Goal: Information Seeking & Learning: Understand process/instructions

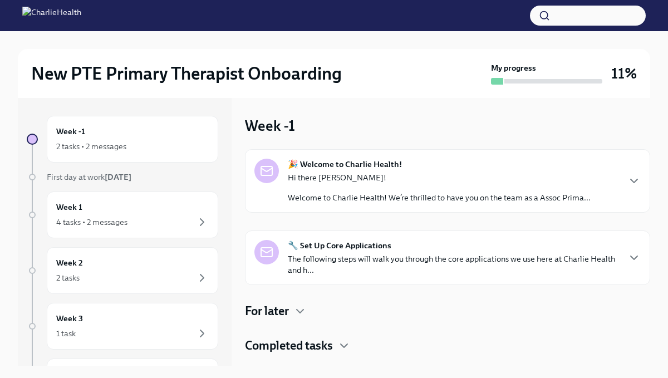
click at [627, 172] on div "🎉 Welcome to Charlie Health! Hi there [PERSON_NAME]! Welcome to Charlie Health!…" at bounding box center [447, 181] width 386 height 45
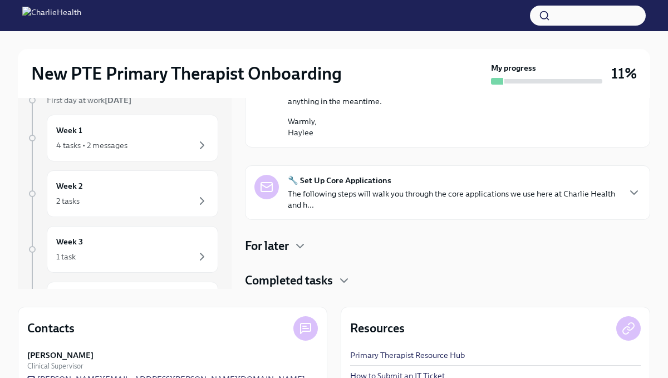
scroll to position [89, 0]
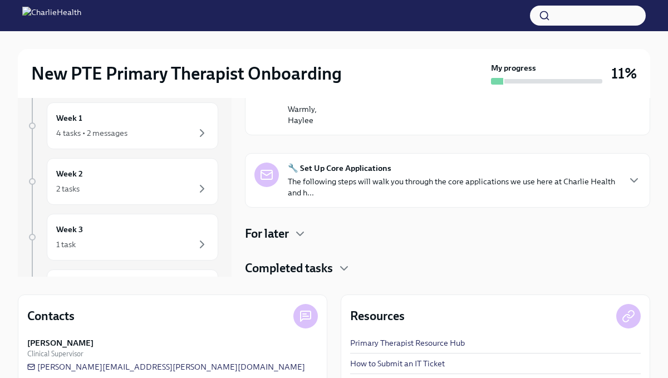
click at [640, 189] on div "🔧 Set Up Core Applications The following steps will walk you through the core a…" at bounding box center [447, 180] width 405 height 55
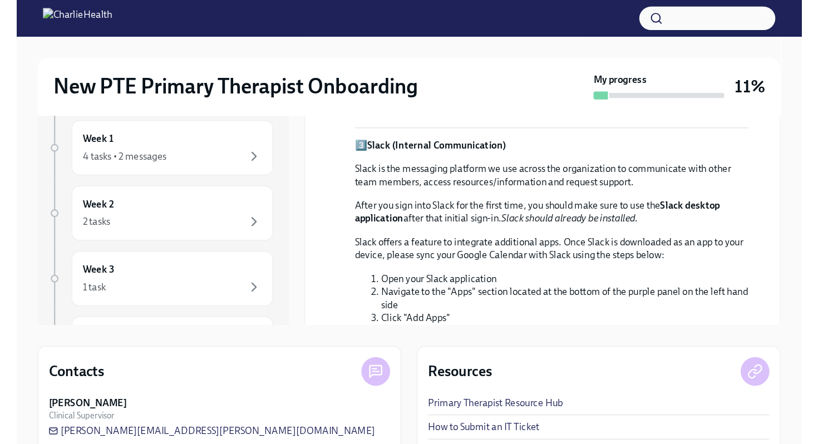
scroll to position [0, 0]
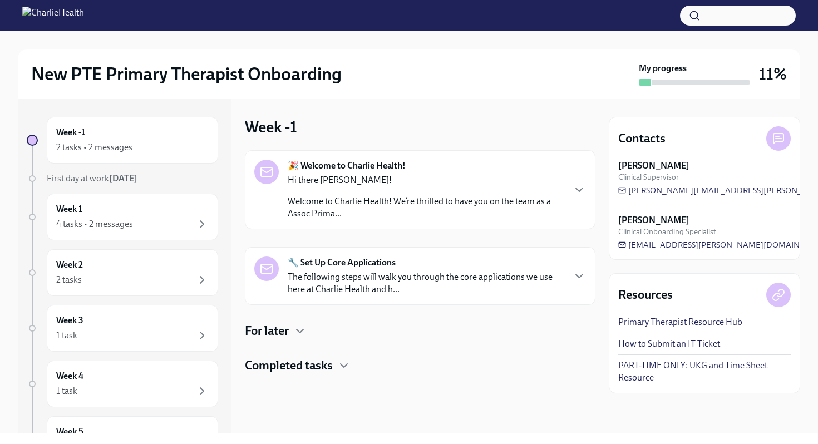
click at [576, 298] on div "🔧 Set Up Core Applications The following steps will walk you through the core a…" at bounding box center [420, 276] width 351 height 58
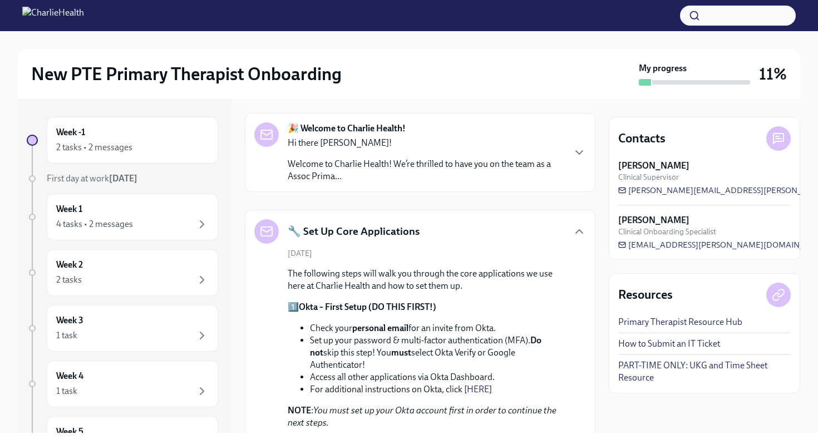
scroll to position [37, 0]
click at [579, 231] on icon "button" at bounding box center [579, 231] width 7 height 3
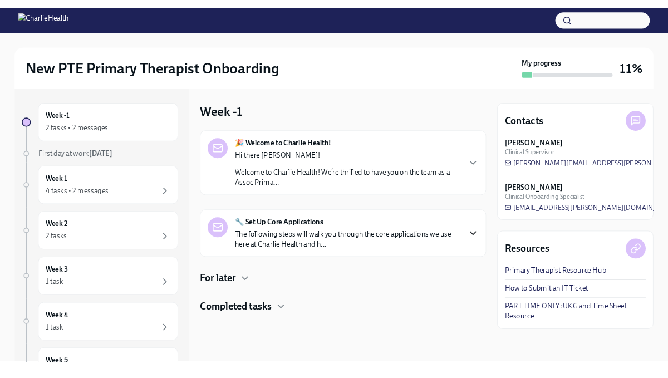
scroll to position [0, 0]
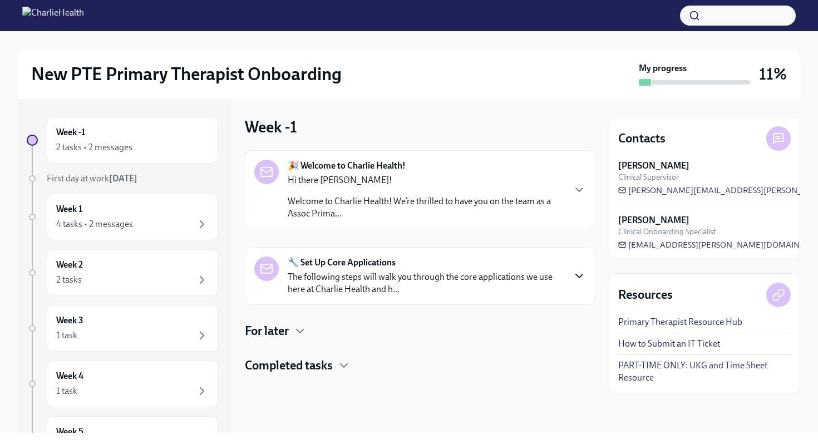
click at [290, 329] on div "For later" at bounding box center [420, 331] width 351 height 17
click at [332, 374] on div "Upcoming 📂 Elation (EHR) Setup Due [DATE]" at bounding box center [420, 367] width 332 height 18
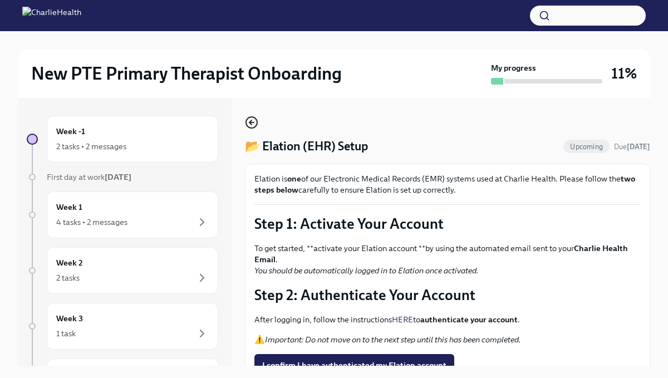
click at [254, 124] on icon "button" at bounding box center [251, 122] width 13 height 13
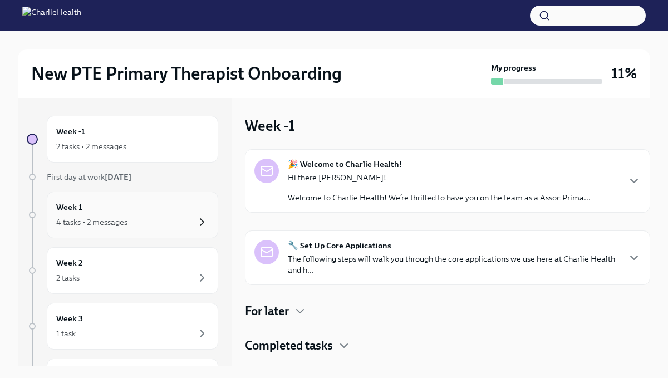
click at [206, 219] on icon "button" at bounding box center [201, 221] width 13 height 13
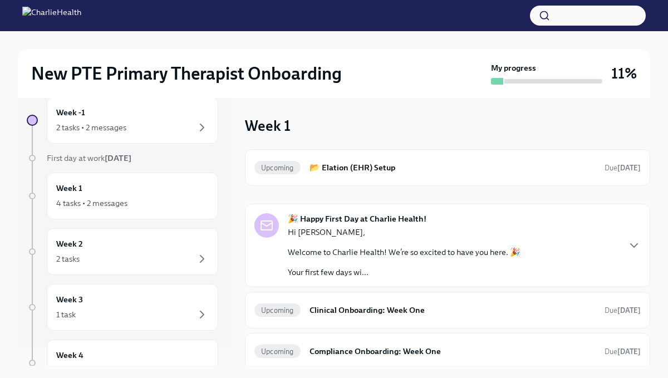
scroll to position [22, 0]
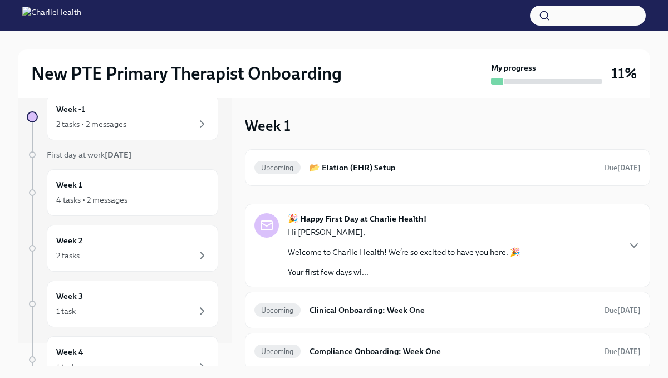
click at [375, 128] on div "Week 1 Upcoming 📂 Elation (EHR) Setup Due [DATE] 🎉 Happy First Day at Charlie H…" at bounding box center [447, 300] width 405 height 369
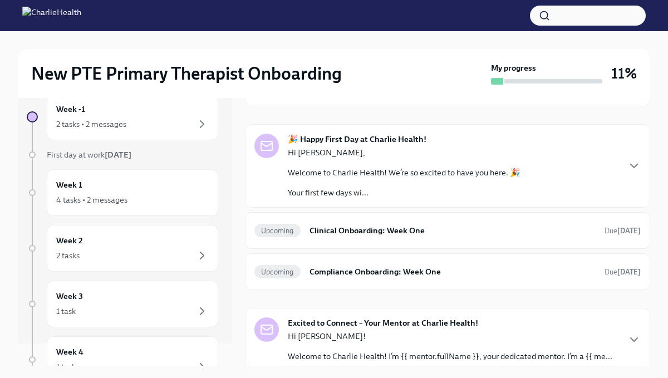
scroll to position [89, 0]
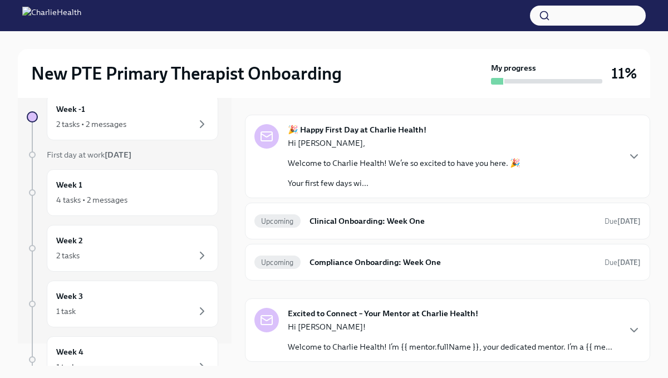
click at [645, 159] on div "🎉 Happy First Day at Charlie Health! Hi [PERSON_NAME], Welcome to Charlie Healt…" at bounding box center [447, 156] width 405 height 83
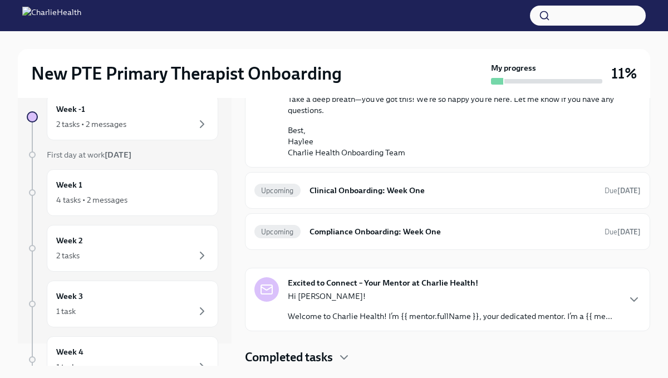
scroll to position [856, 0]
click at [425, 195] on h6 "Clinical Onboarding: Week One" at bounding box center [452, 190] width 286 height 12
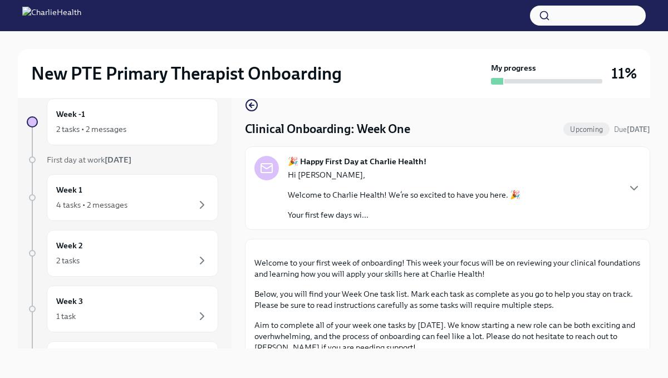
scroll to position [19, 0]
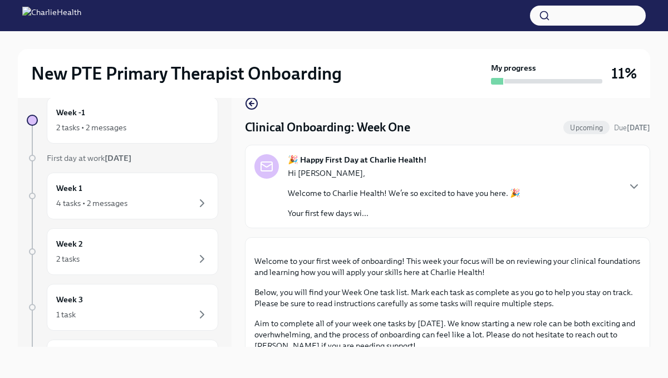
click at [244, 239] on div "Week -1 2 tasks • 2 messages First day at work [DATE] Week 1 4 tasks • 2 messag…" at bounding box center [334, 213] width 632 height 268
click at [238, 235] on div "Week -1 2 tasks • 2 messages First day at work [DATE] Week 1 4 tasks • 2 messag…" at bounding box center [334, 213] width 632 height 268
click at [638, 247] on button "Zoom image" at bounding box center [447, 247] width 386 height 0
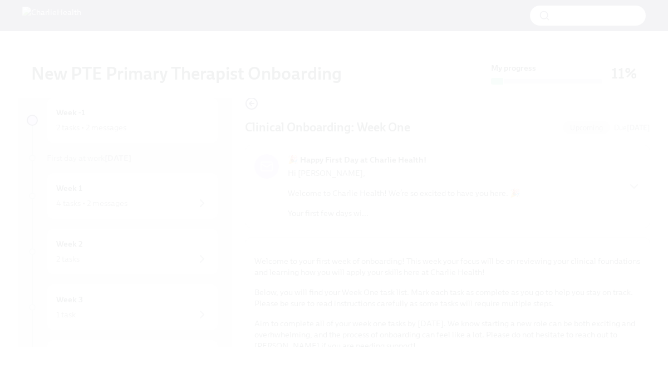
click at [574, 155] on button "Unzoom image" at bounding box center [334, 189] width 668 height 378
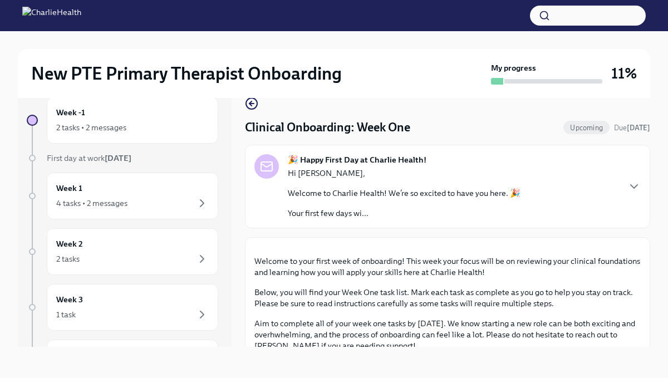
click at [642, 199] on div "🎉 Happy First Day at Charlie Health! Hi [PERSON_NAME], Welcome to Charlie Healt…" at bounding box center [447, 186] width 405 height 83
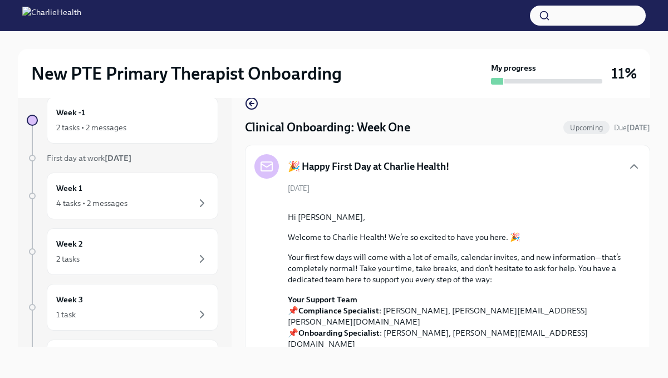
click at [638, 167] on icon "button" at bounding box center [633, 166] width 13 height 13
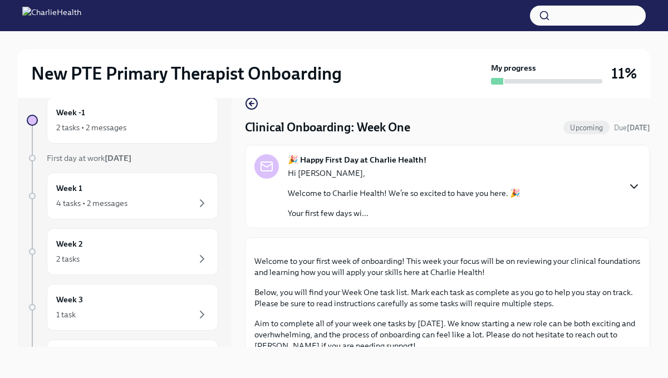
click at [660, 216] on div "New PTE Primary Therapist Onboarding My progress 11% Week -1 2 tasks • 2 messag…" at bounding box center [334, 195] width 668 height 366
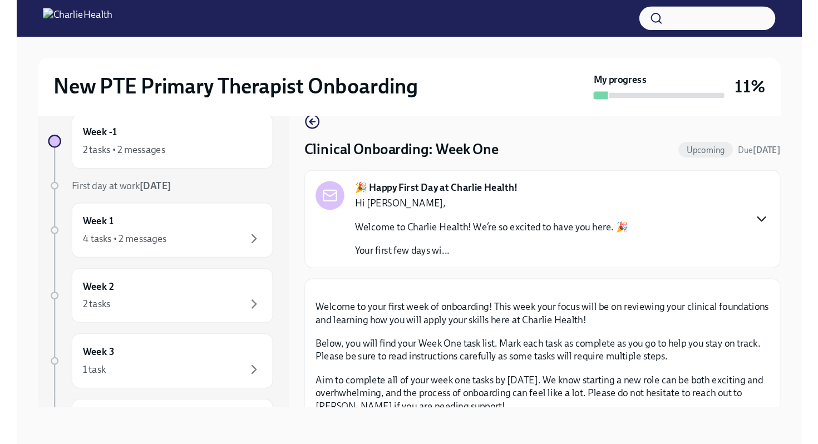
scroll to position [0, 0]
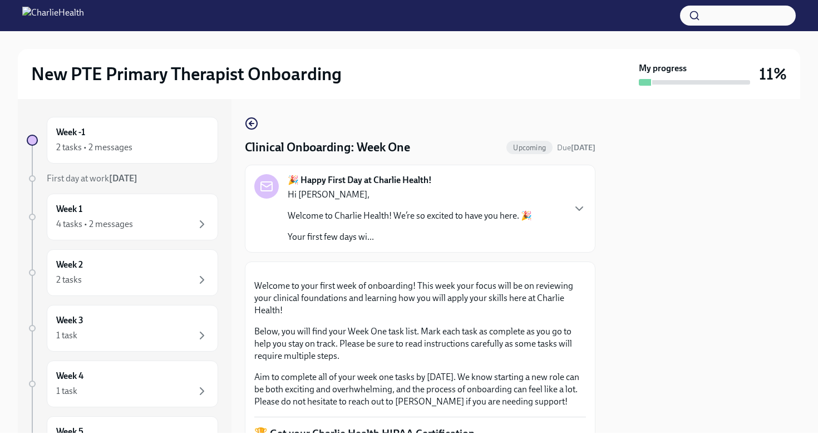
click at [667, 317] on div at bounding box center [704, 266] width 191 height 334
drag, startPoint x: 561, startPoint y: 294, endPoint x: 556, endPoint y: 187, distance: 107.0
drag, startPoint x: 817, startPoint y: 176, endPoint x: 788, endPoint y: 201, distance: 38.3
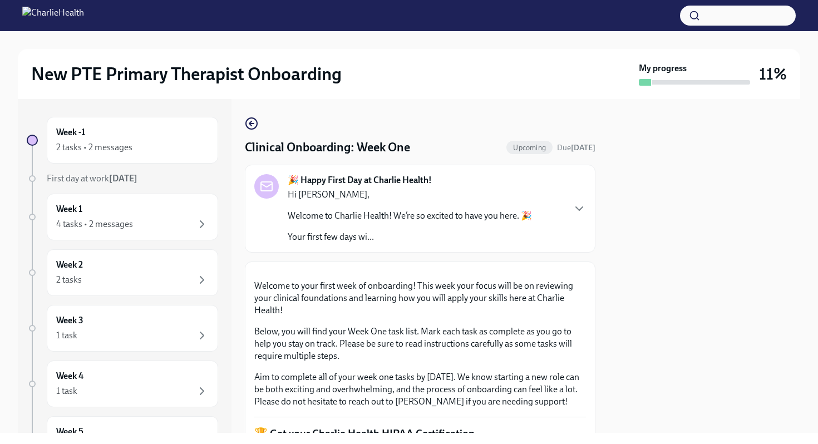
click at [667, 176] on div "New PTE Primary Therapist Onboarding My progress 11% Week -1 2 tasks • 2 messag…" at bounding box center [409, 232] width 818 height 402
click at [255, 119] on icon "button" at bounding box center [251, 123] width 13 height 13
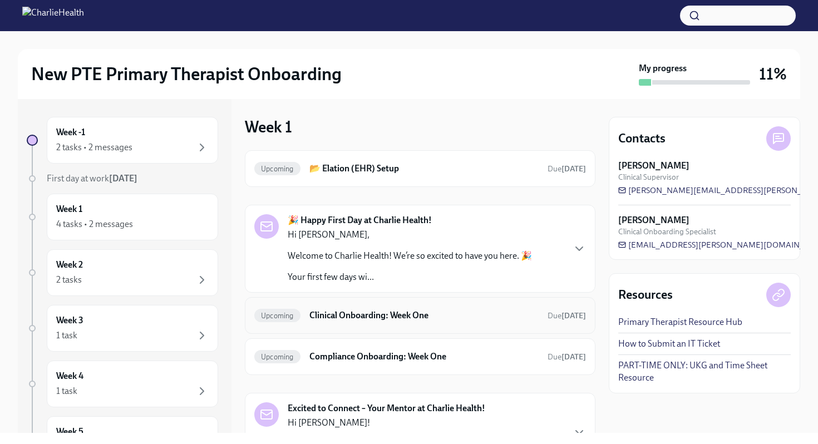
click at [419, 328] on div "Upcoming Clinical Onboarding: Week One Due [DATE]" at bounding box center [420, 315] width 351 height 37
click at [407, 319] on h6 "Clinical Onboarding: Week One" at bounding box center [423, 315] width 229 height 12
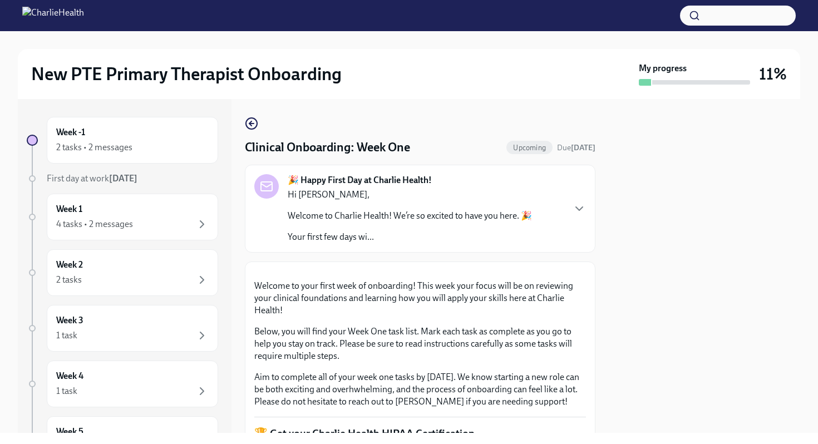
click at [667, 175] on div at bounding box center [704, 266] width 191 height 334
click at [391, 317] on p "Welcome to your first week of onboarding! This week your focus will be on revie…" at bounding box center [420, 298] width 332 height 37
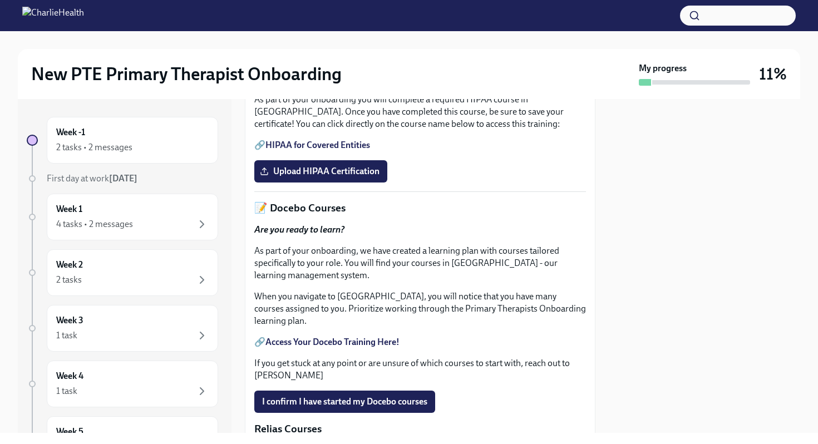
scroll to position [378, 0]
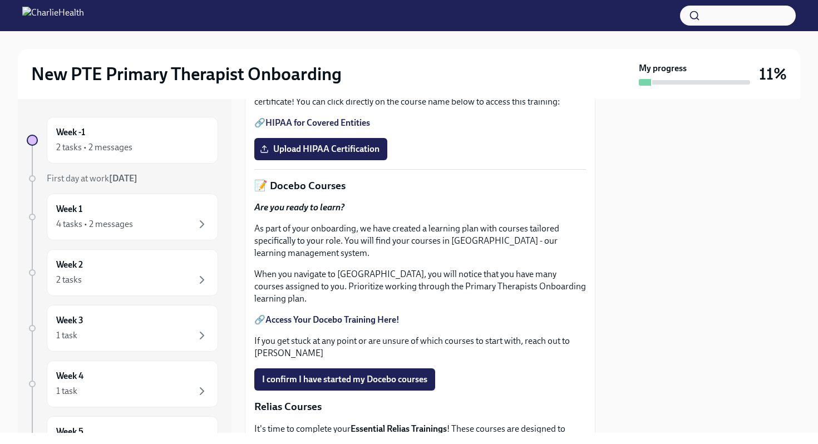
click at [314, 128] on link "HIPAA for Covered Entities" at bounding box center [317, 122] width 105 height 11
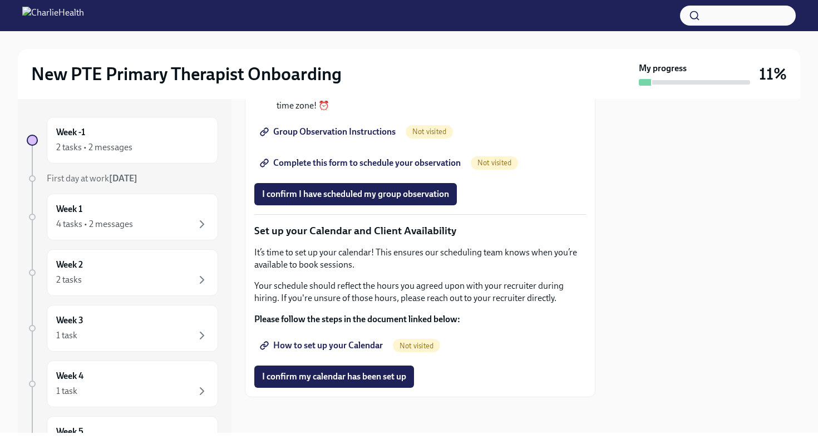
scroll to position [1715, 0]
click at [339, 353] on link "How to set up your Calendar" at bounding box center [322, 345] width 136 height 22
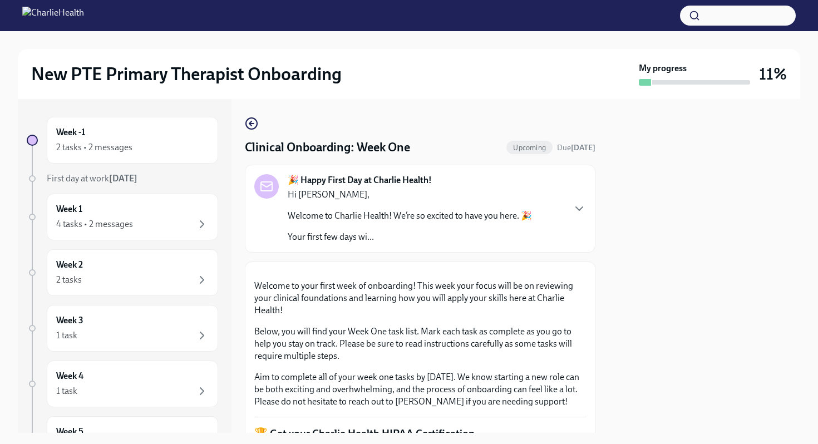
click at [298, 317] on p "Welcome to your first week of onboarding! This week your focus will be on revie…" at bounding box center [420, 298] width 332 height 37
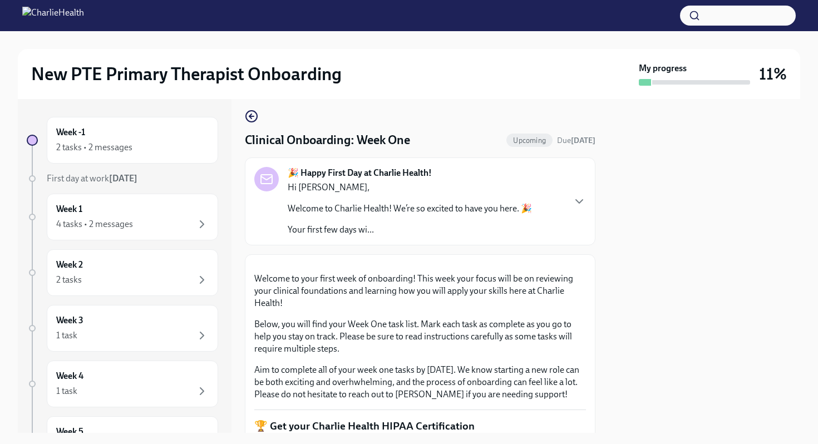
scroll to position [0, 0]
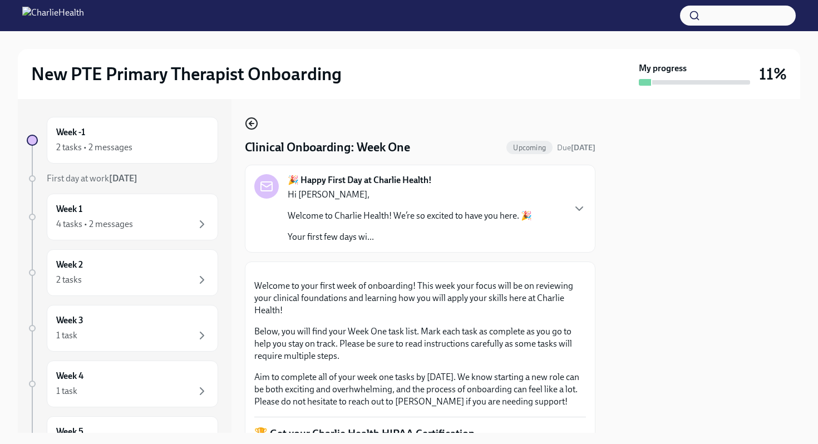
click at [252, 126] on icon "button" at bounding box center [250, 123] width 2 height 4
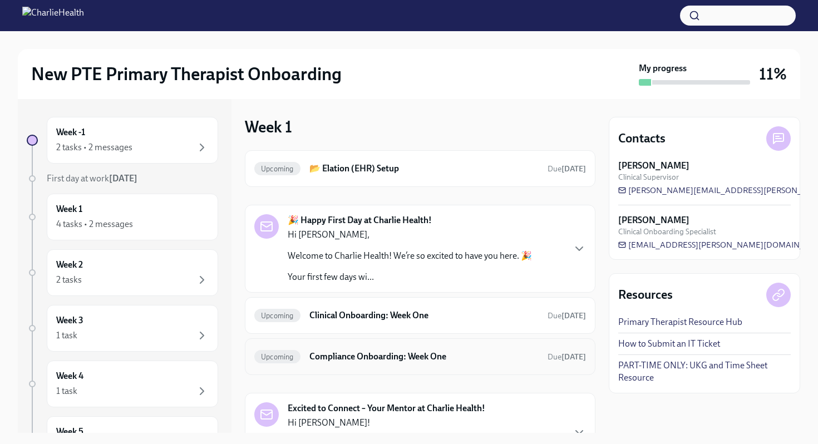
click at [407, 352] on h6 "Compliance Onboarding: Week One" at bounding box center [423, 357] width 229 height 12
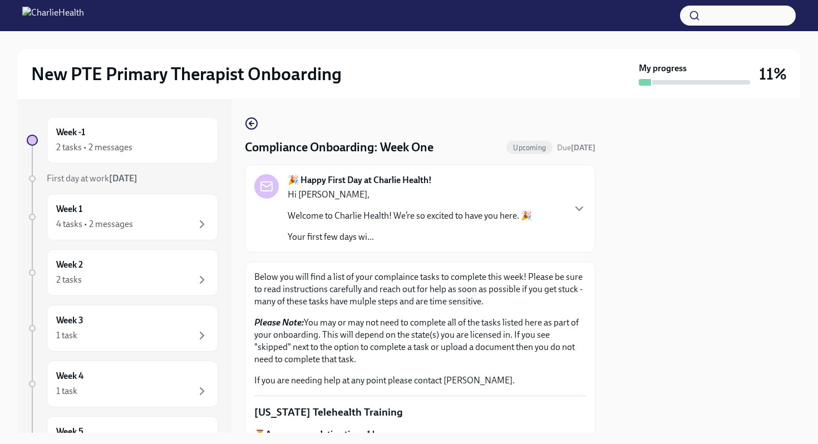
click at [619, 344] on div at bounding box center [704, 266] width 191 height 334
click at [585, 344] on p "Please Note: You may or may not need to complete all of the tasks listed here a…" at bounding box center [420, 341] width 332 height 49
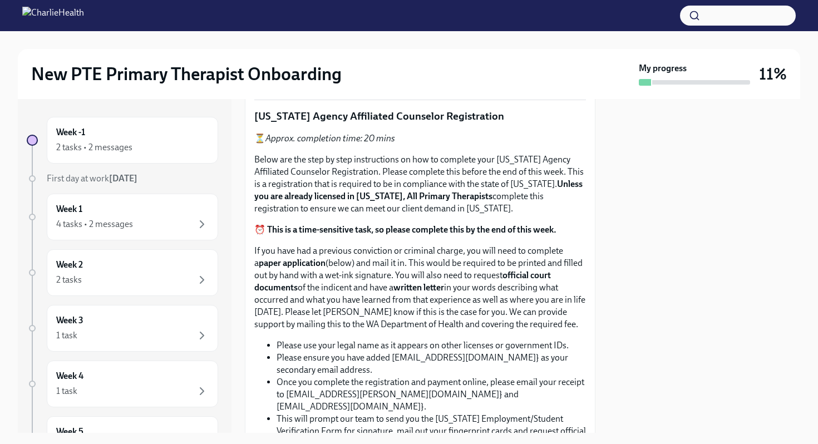
scroll to position [668, 0]
click at [344, 85] on span "Upload CPR/First Aid Training Certificate" at bounding box center [347, 78] width 170 height 11
click at [0, 0] on input "Upload CPR/First Aid Training Certificate" at bounding box center [0, 0] width 0 height 0
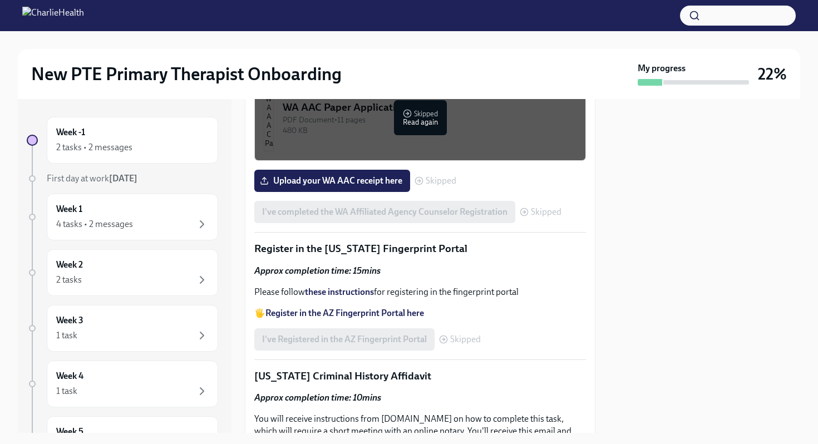
scroll to position [1335, 0]
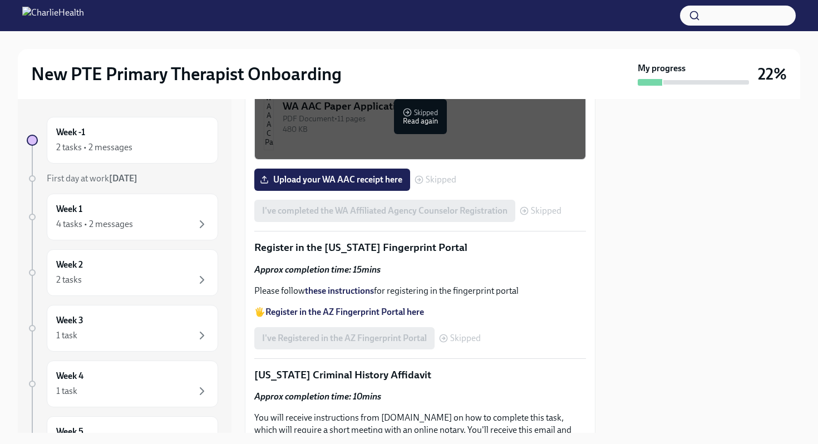
click at [432, 19] on div "WA AAC Registration Instructions" at bounding box center [430, 11] width 294 height 14
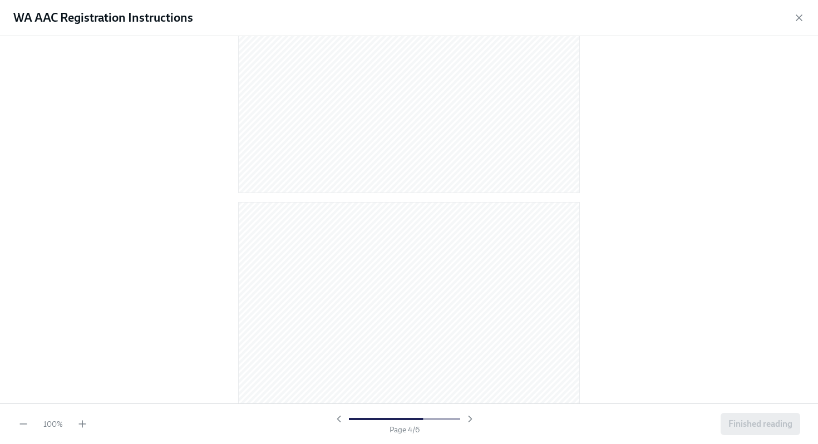
scroll to position [1202, 0]
click at [201, 279] on div at bounding box center [409, 219] width 818 height 367
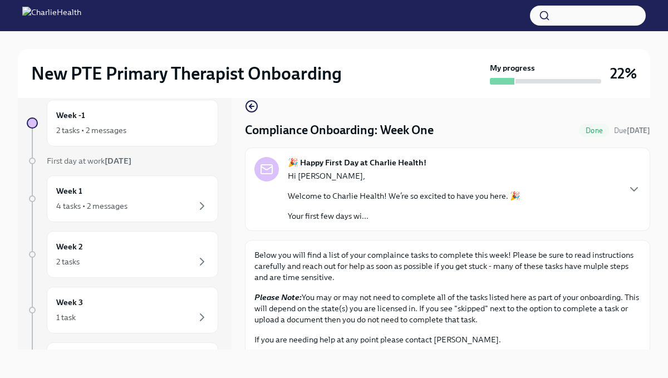
scroll to position [19, 0]
